Goal: Information Seeking & Learning: Learn about a topic

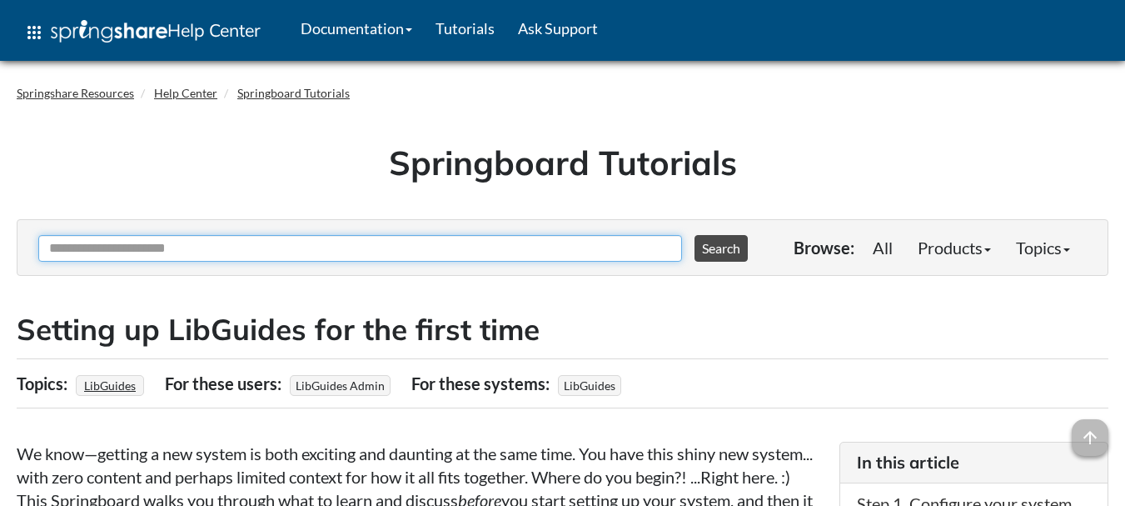
click at [590, 246] on input "Ask Another Question" at bounding box center [360, 248] width 644 height 27
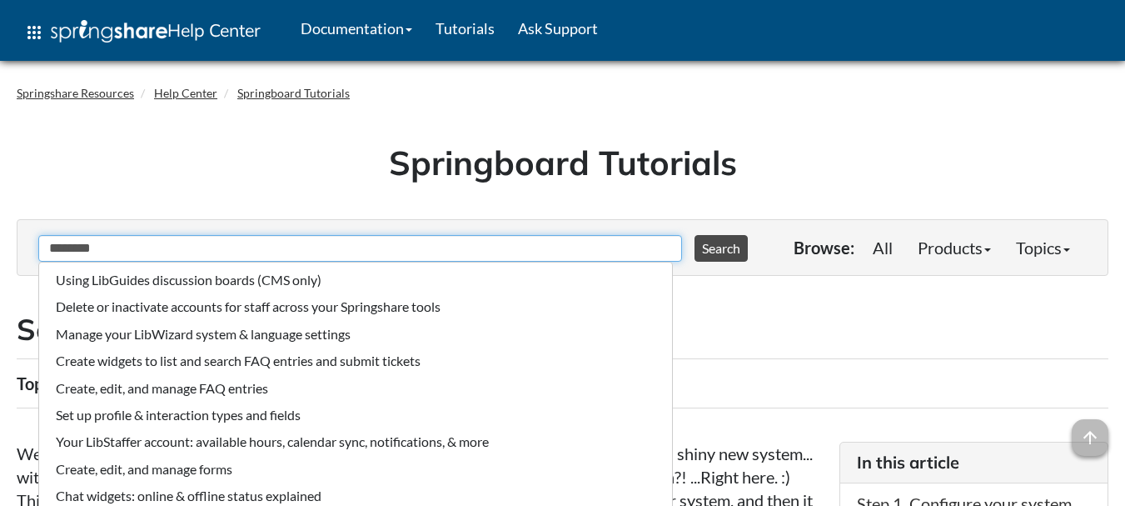
type input "********"
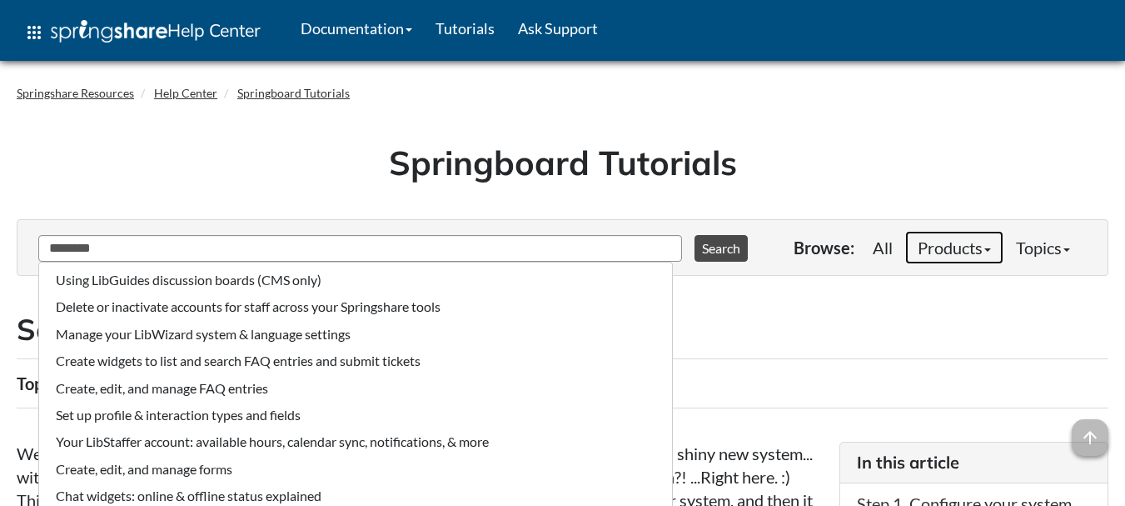
click at [982, 252] on link "Products" at bounding box center [954, 247] width 98 height 33
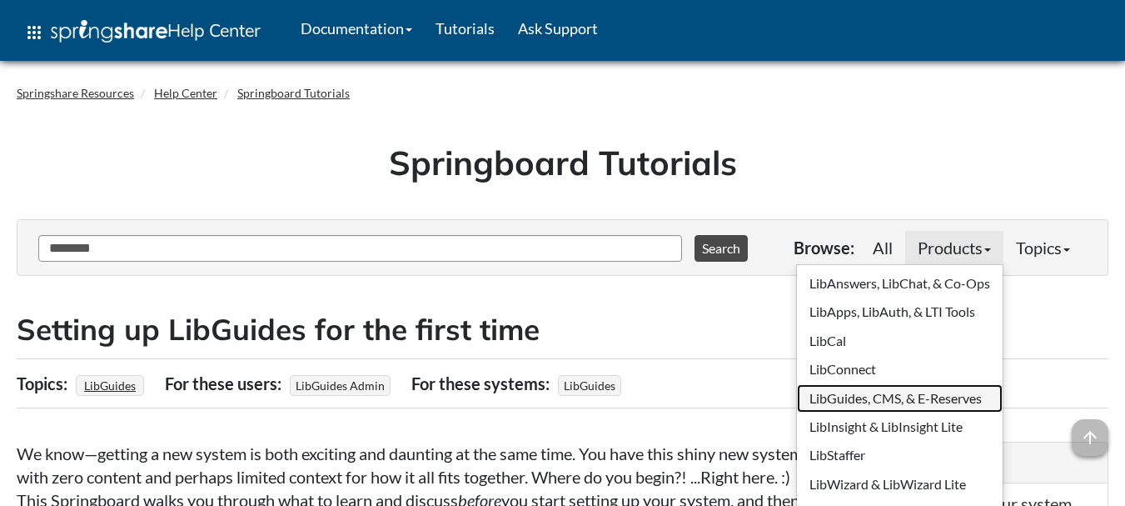
click at [845, 398] on link "LibGuides, CMS, & E-Reserves" at bounding box center [900, 398] width 206 height 28
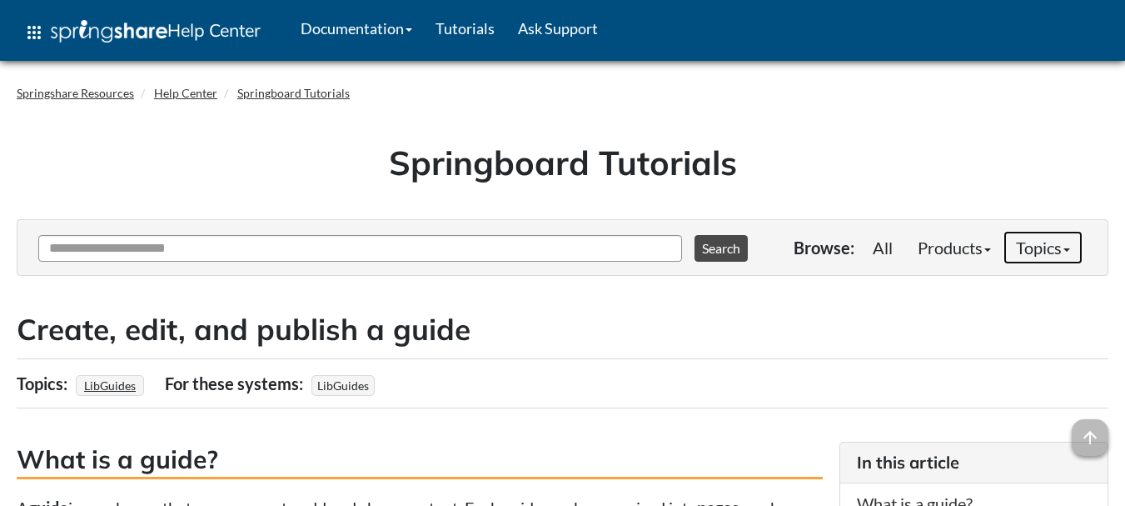
click at [1073, 250] on link "Topics" at bounding box center [1043, 247] width 79 height 33
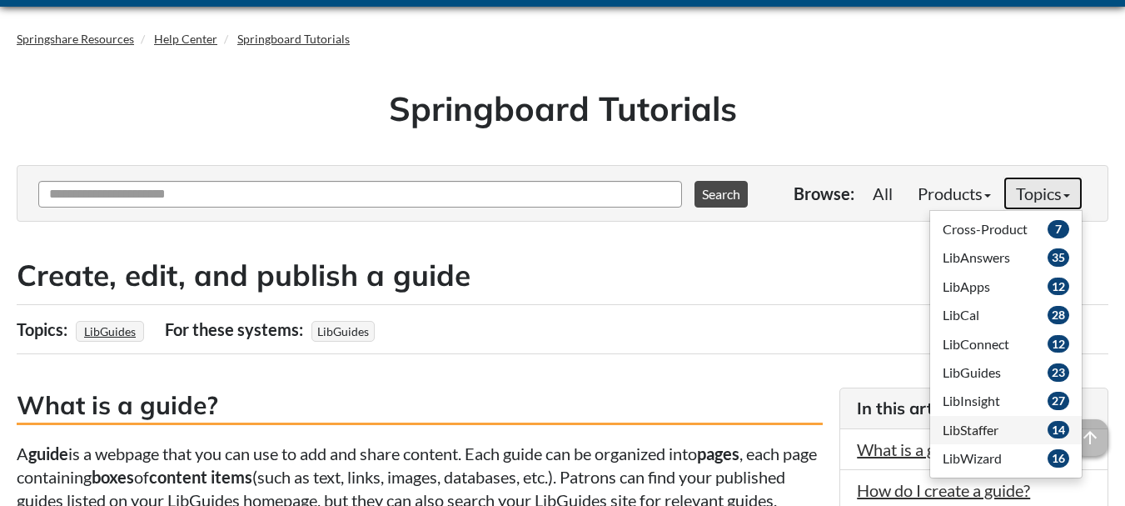
scroll to position [83, 0]
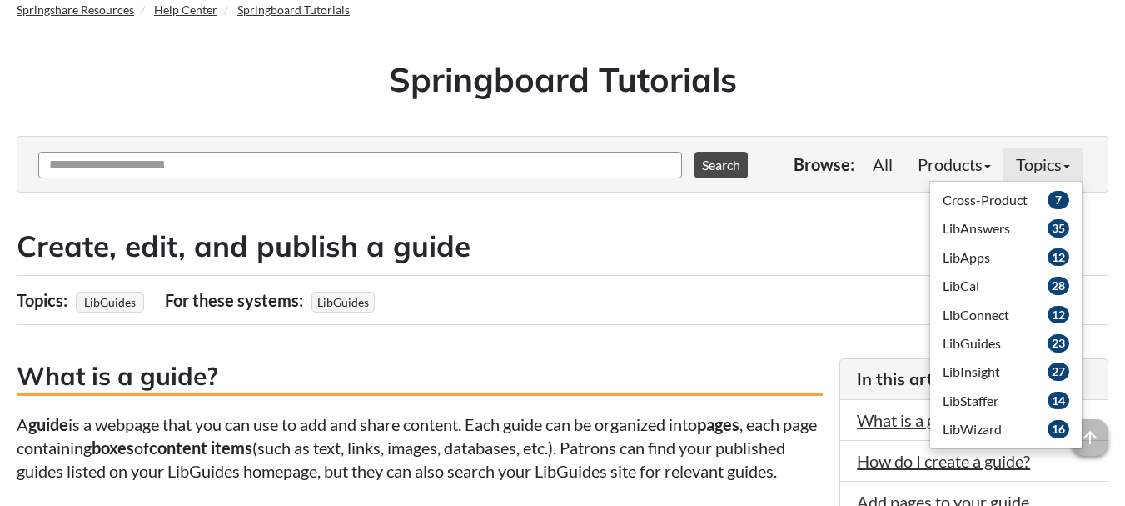
click at [842, 290] on div "Topics: LibGuides For these users: For these systems: LibGuides" at bounding box center [563, 300] width 1092 height 50
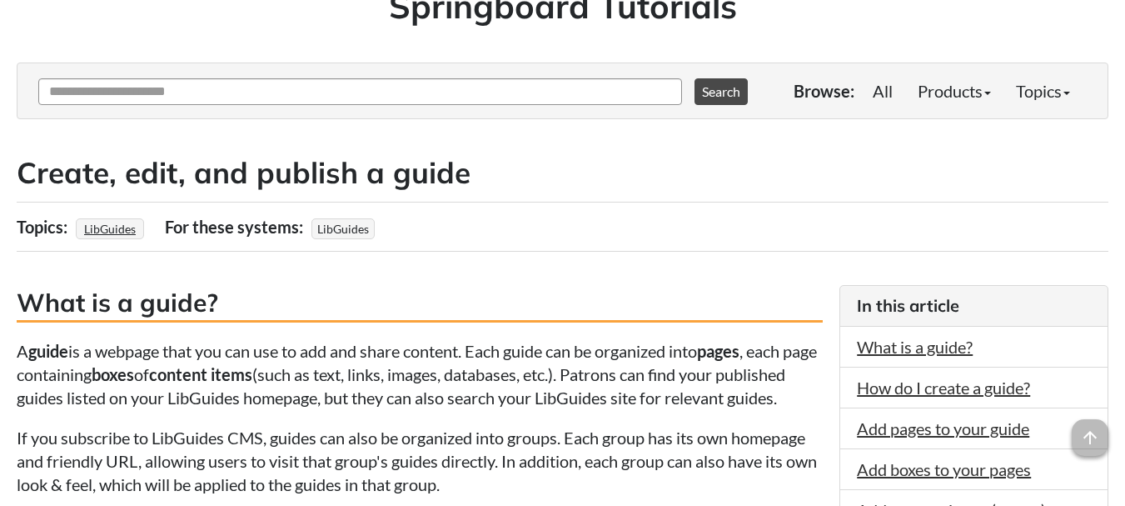
scroll to position [167, 0]
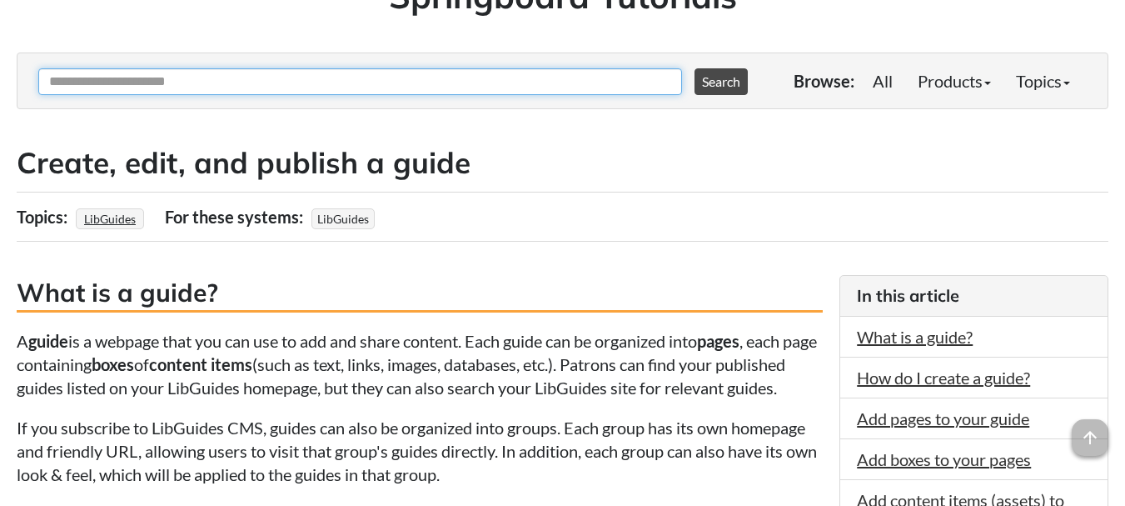
click at [464, 81] on input "Ask Another Question" at bounding box center [360, 81] width 644 height 27
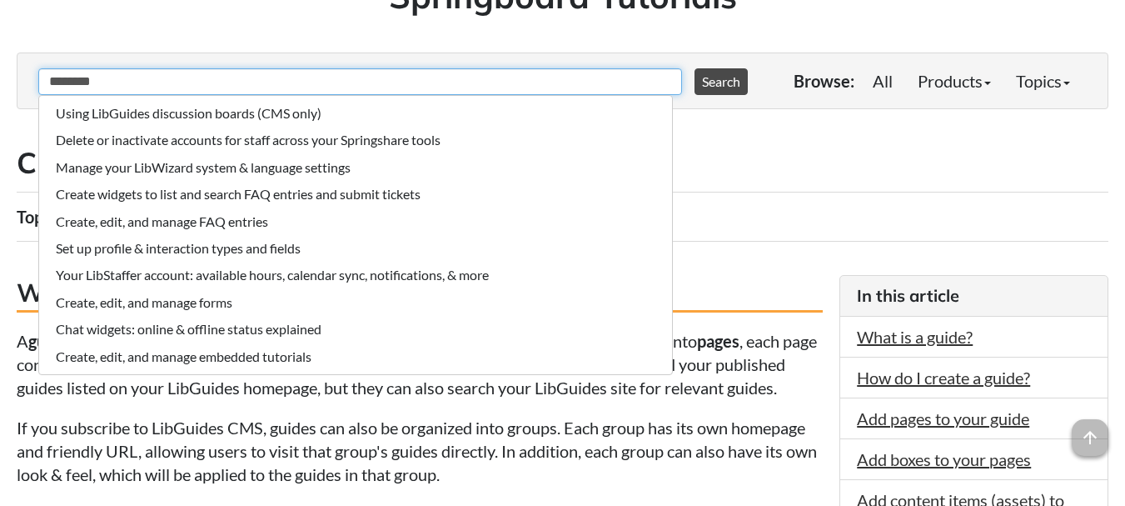
type input "********"
click at [695, 68] on button "Search" at bounding box center [721, 81] width 53 height 27
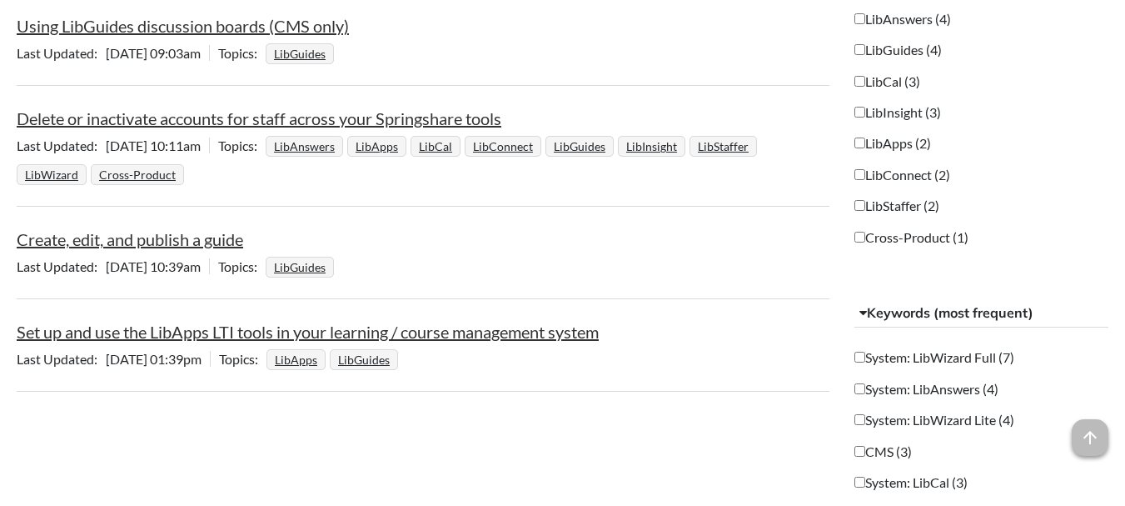
scroll to position [500, 0]
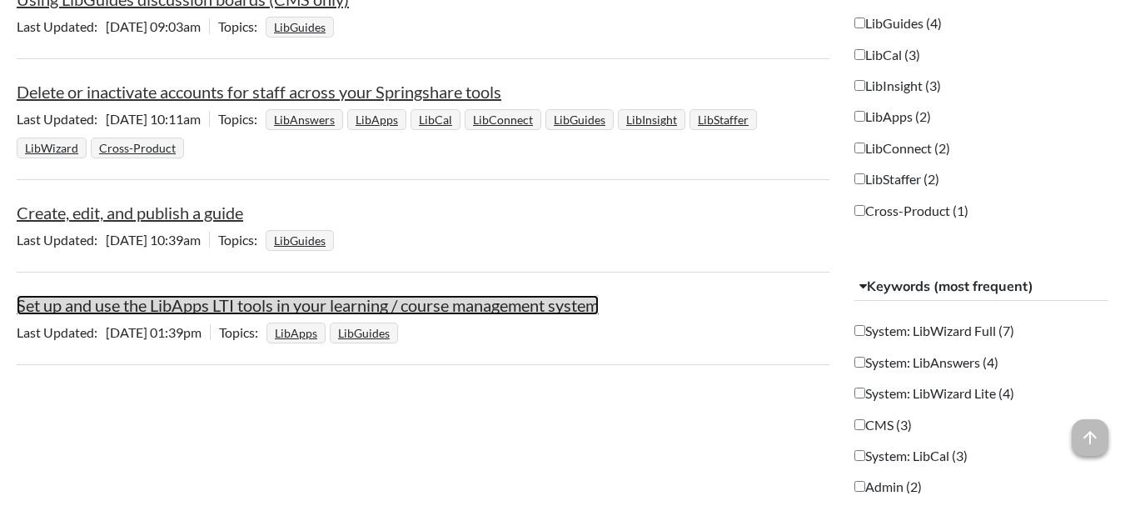
click at [248, 308] on link "Set up and use the LibApps LTI tools in your learning / course management system" at bounding box center [308, 305] width 582 height 20
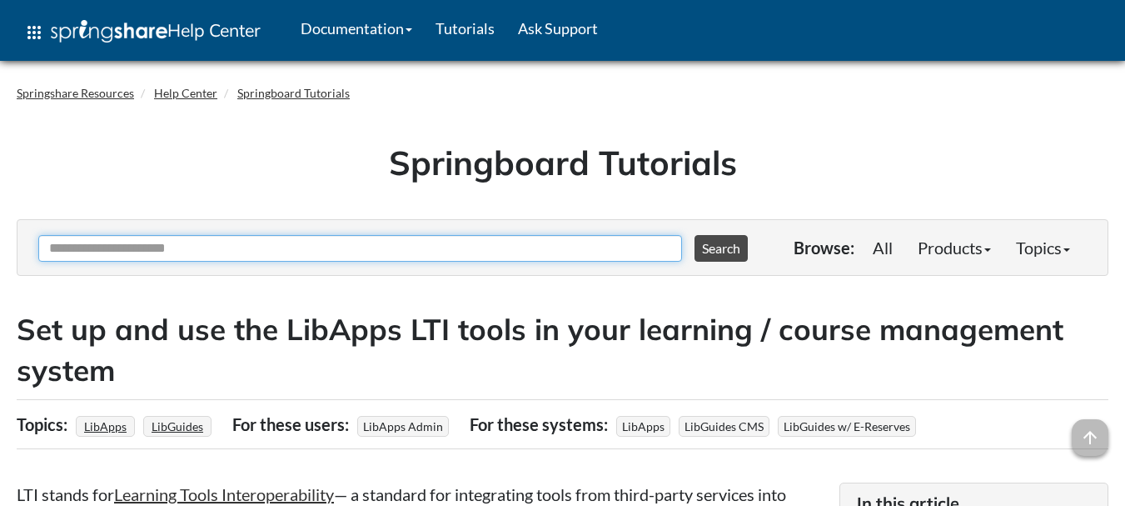
click at [336, 254] on input "Ask Another Question" at bounding box center [360, 248] width 644 height 27
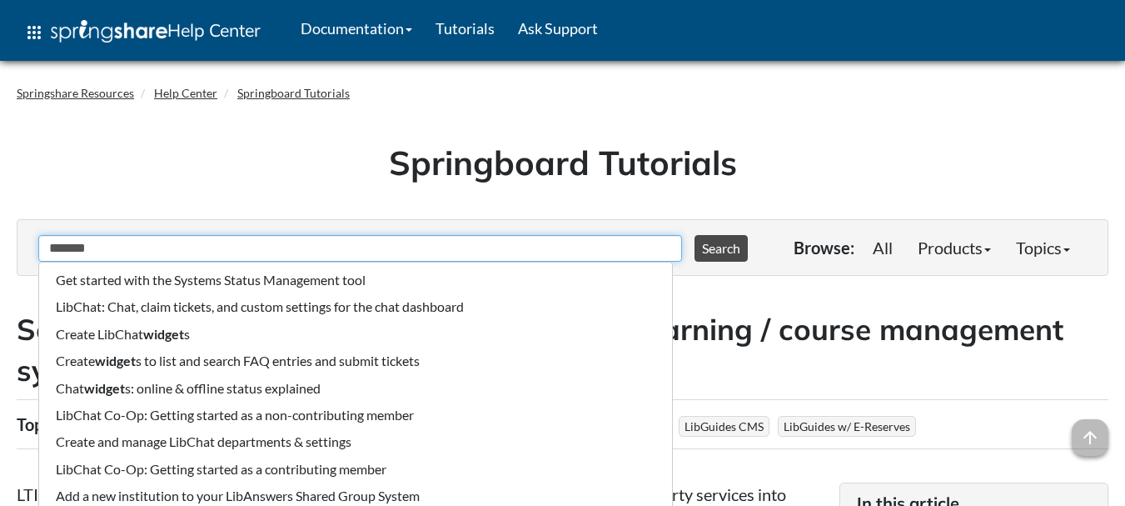
type input "*******"
click at [695, 235] on button "Search" at bounding box center [721, 248] width 53 height 27
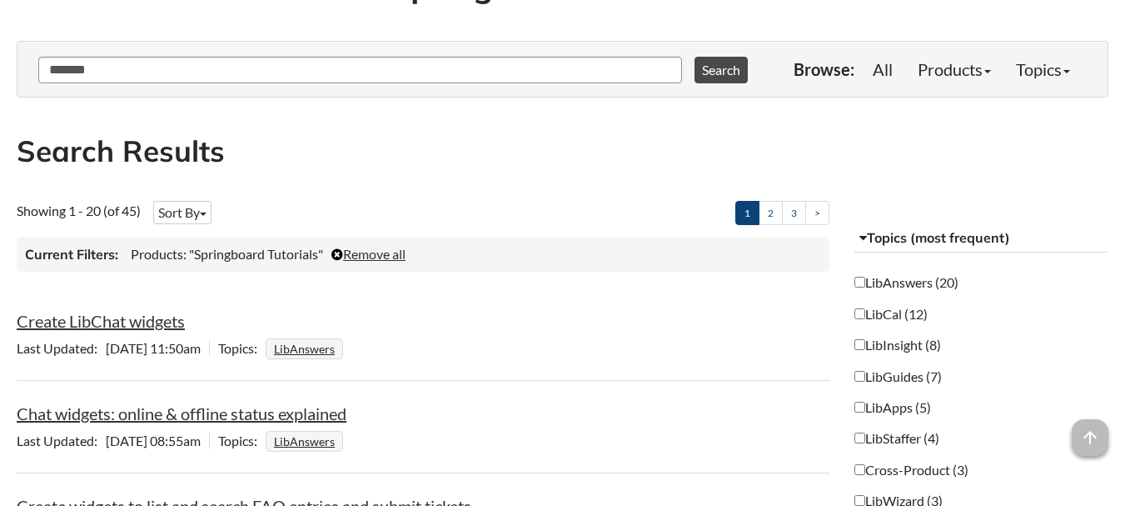
scroll to position [250, 0]
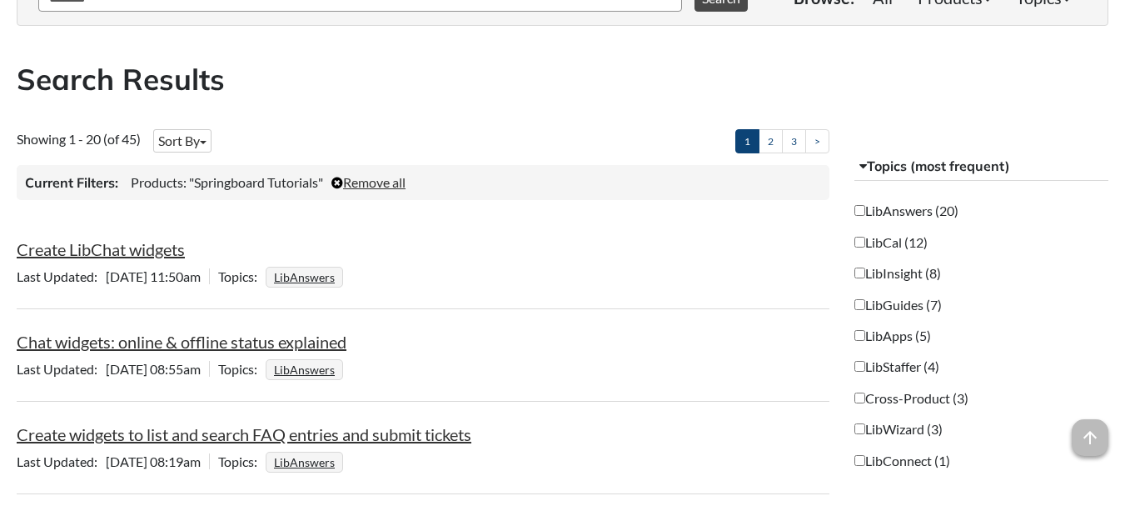
click at [903, 307] on label "LibGuides (7)" at bounding box center [897, 305] width 87 height 18
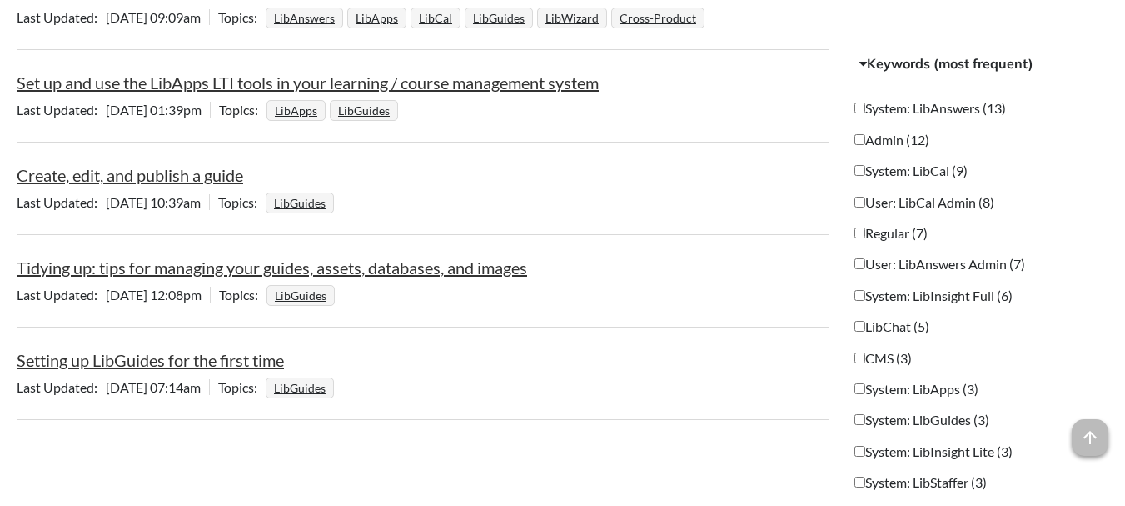
scroll to position [750, 0]
